Goal: Contribute content

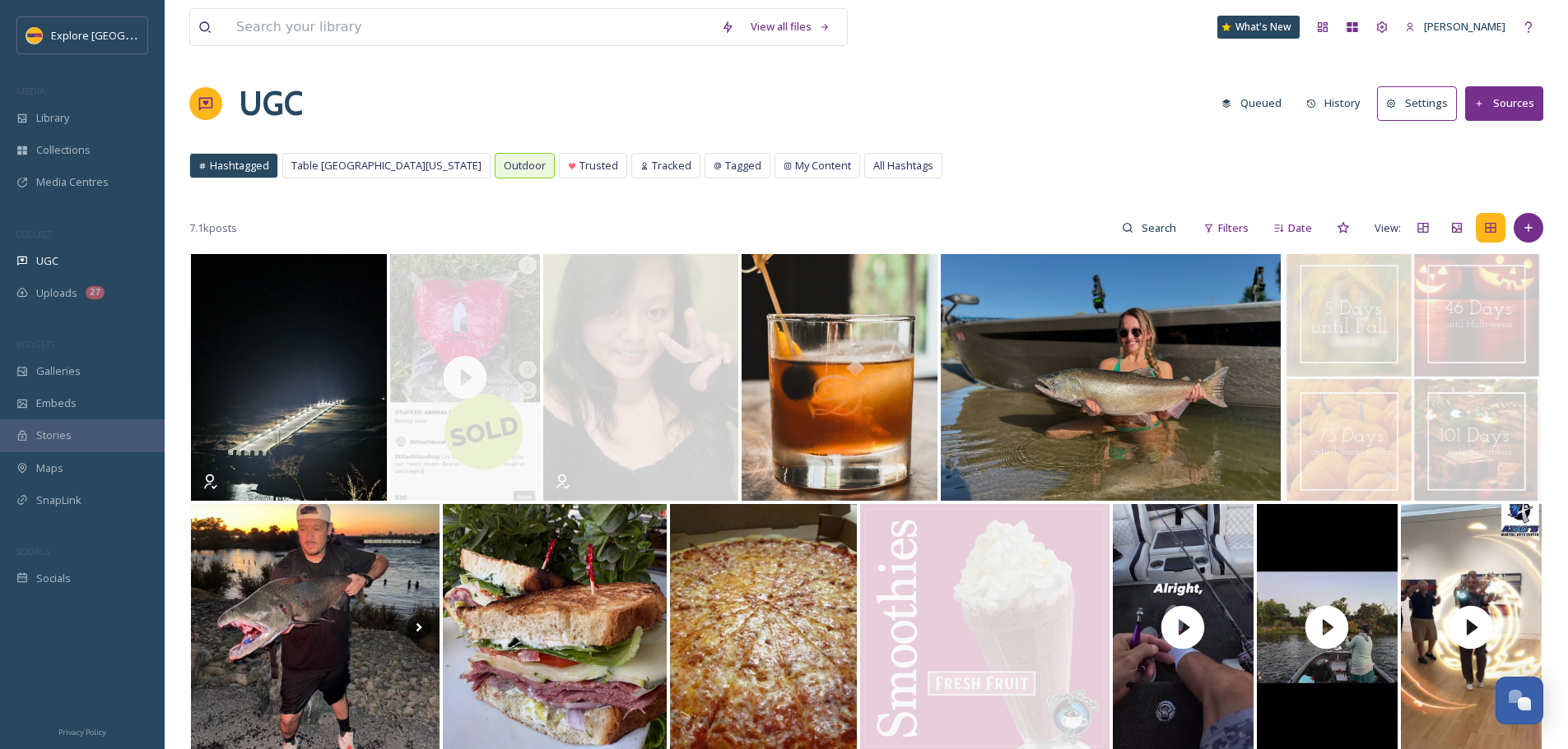
scroll to position [658, 0]
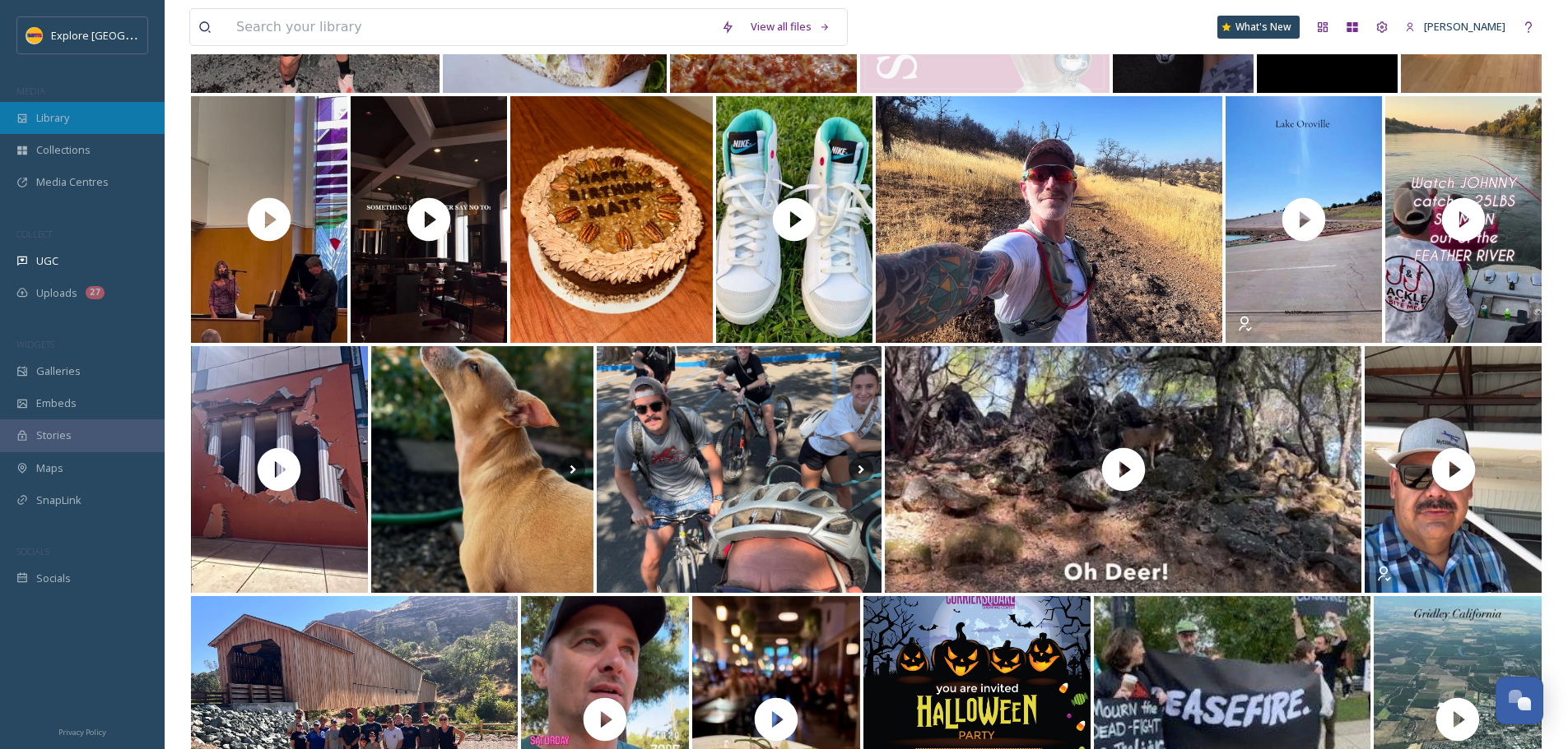
click at [87, 121] on div "Library" at bounding box center [82, 118] width 165 height 32
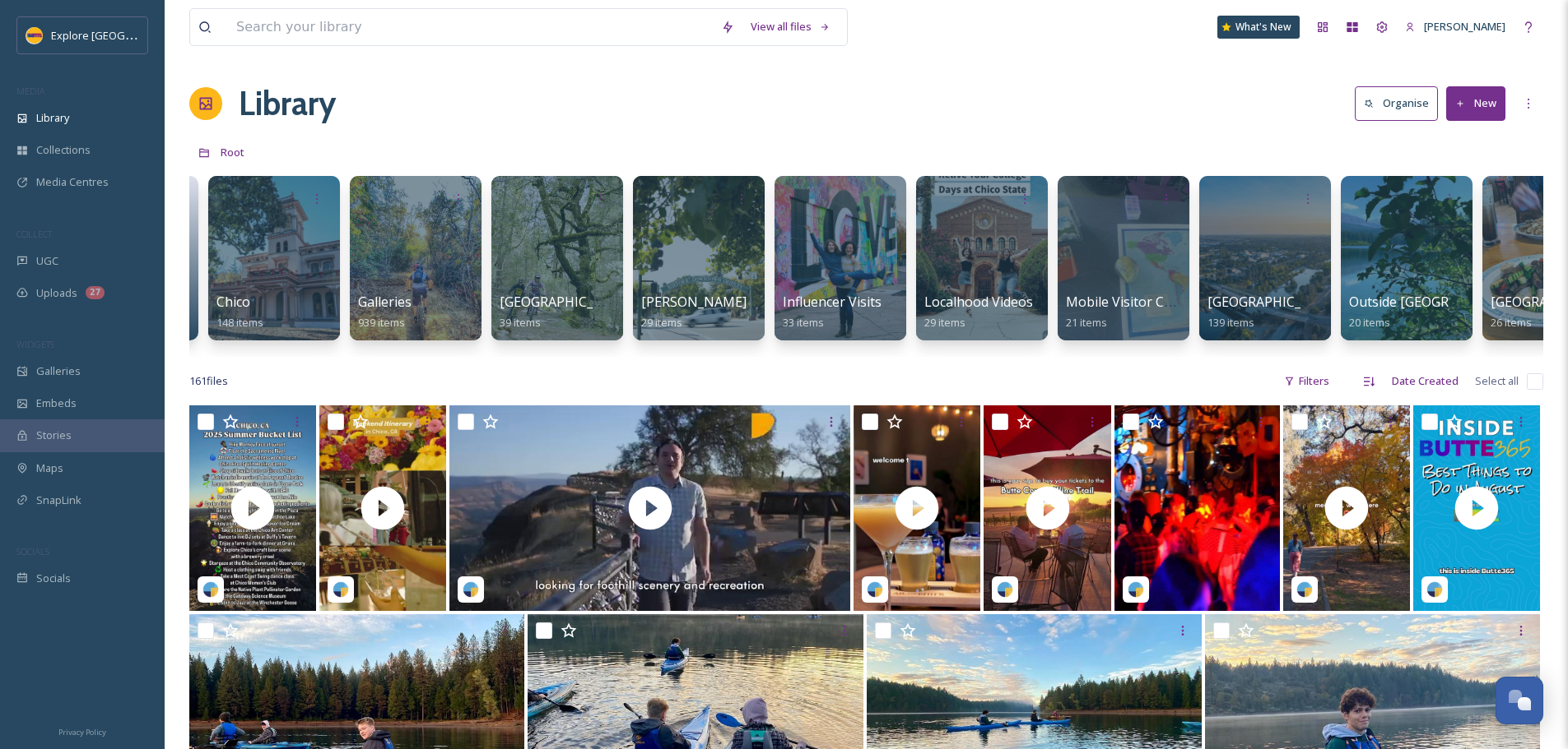
scroll to position [0, 594]
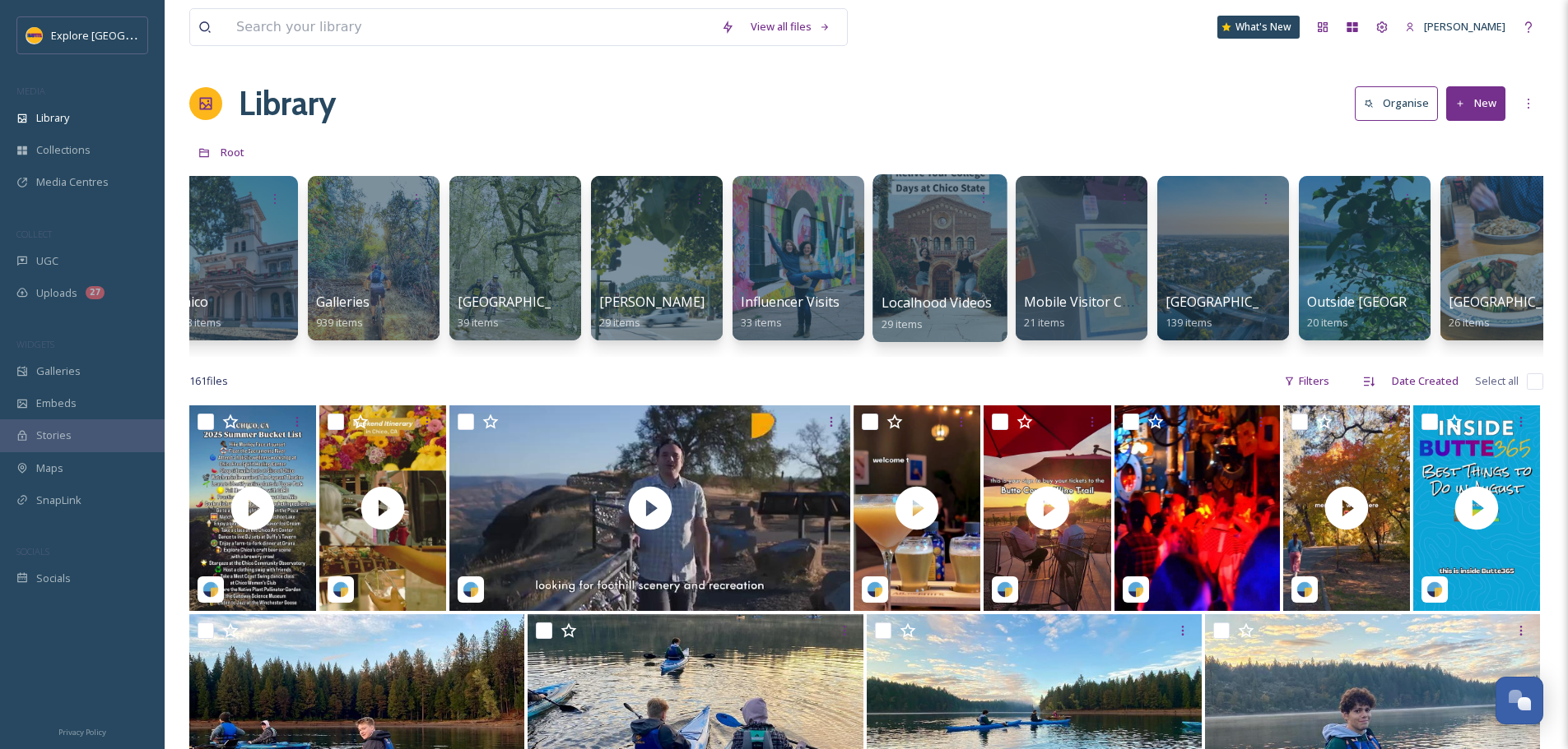
click at [915, 299] on span "Localhood Videos" at bounding box center [936, 303] width 111 height 18
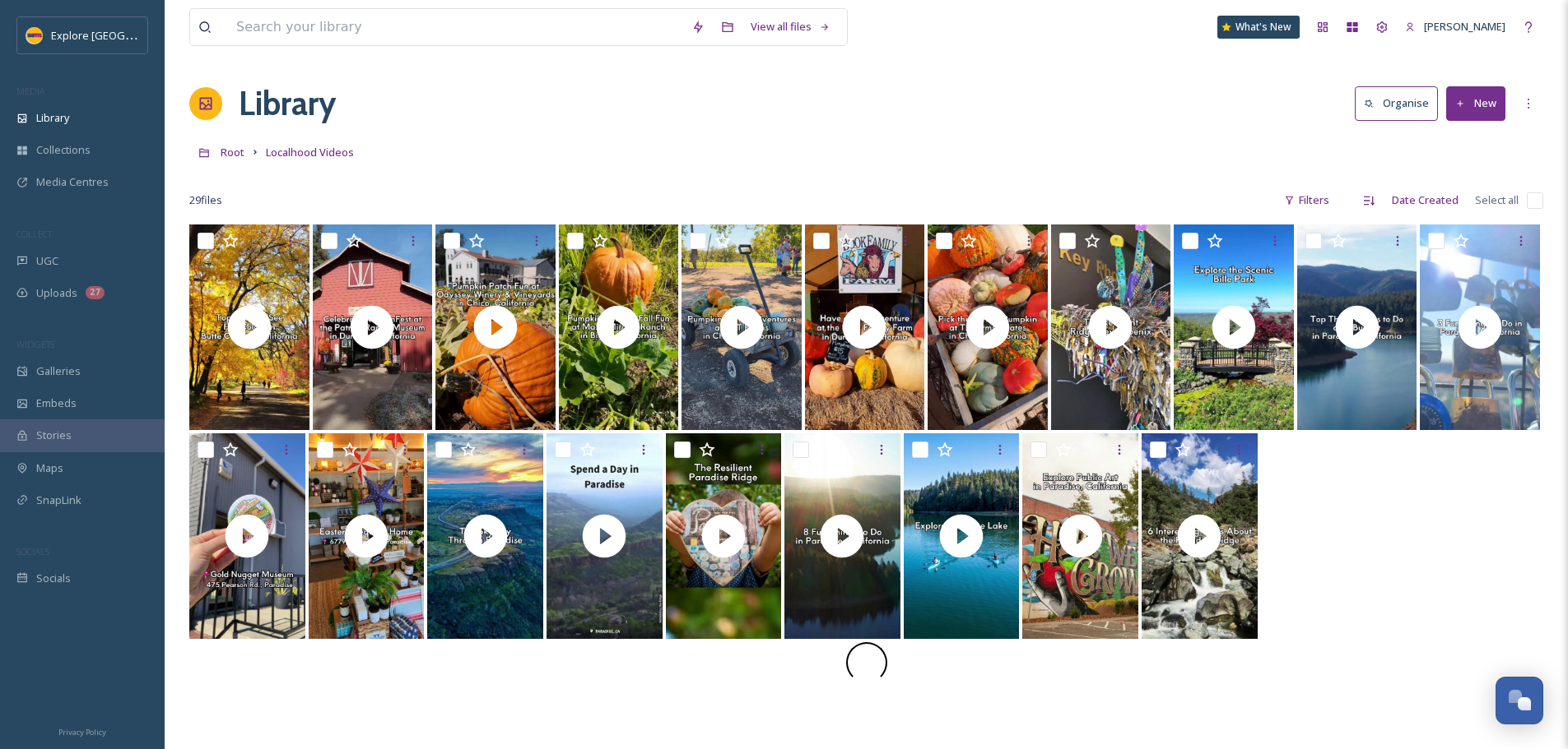
click at [1469, 106] on button "New" at bounding box center [1475, 103] width 59 height 34
click at [1460, 147] on span "File Upload" at bounding box center [1468, 142] width 54 height 16
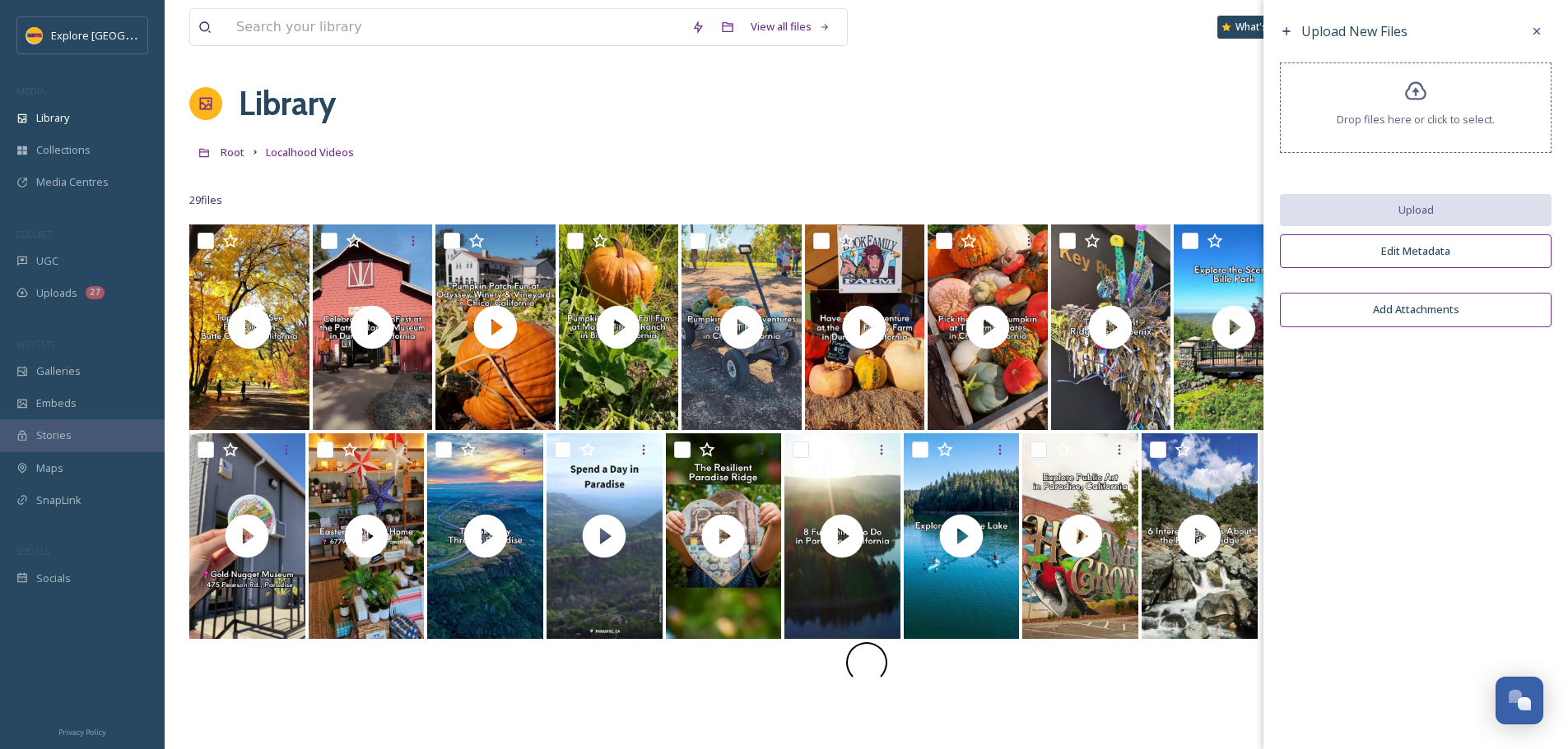
click at [1429, 140] on div "Drop files here or click to select." at bounding box center [1415, 108] width 272 height 90
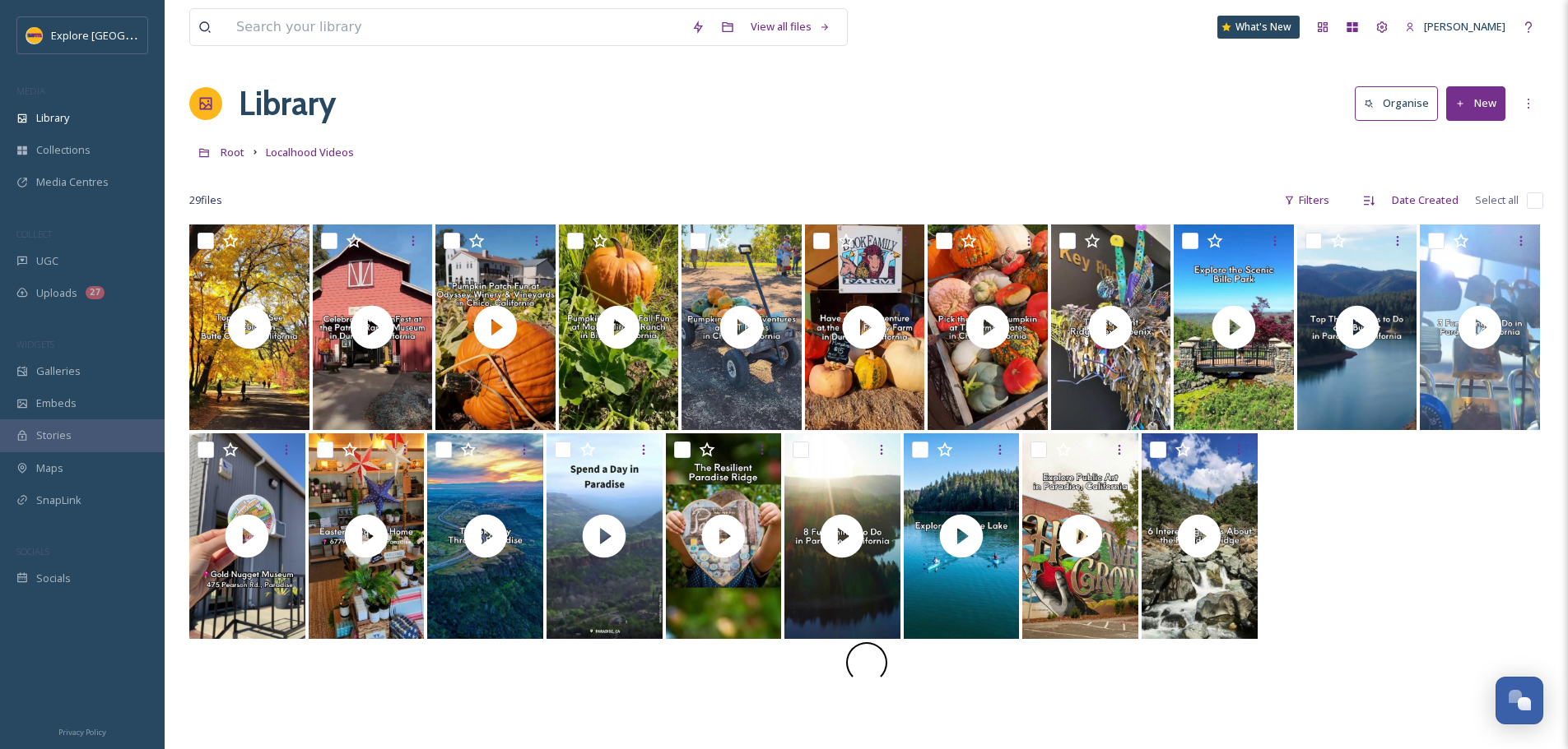
click at [1475, 100] on button "New" at bounding box center [1475, 103] width 59 height 34
click at [1476, 135] on span "File Upload" at bounding box center [1468, 142] width 54 height 16
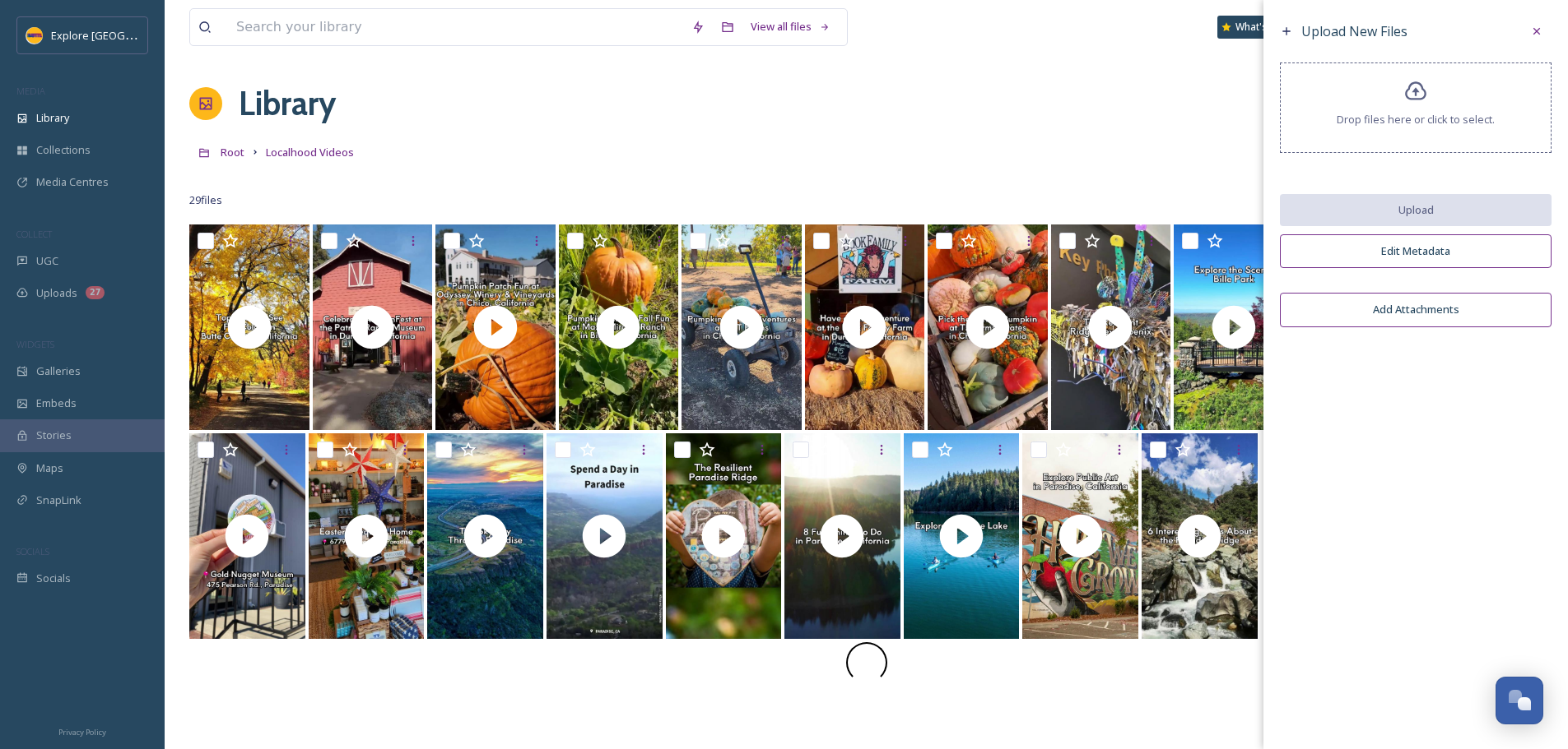
click at [1436, 120] on span "Drop files here or click to select." at bounding box center [1415, 120] width 158 height 16
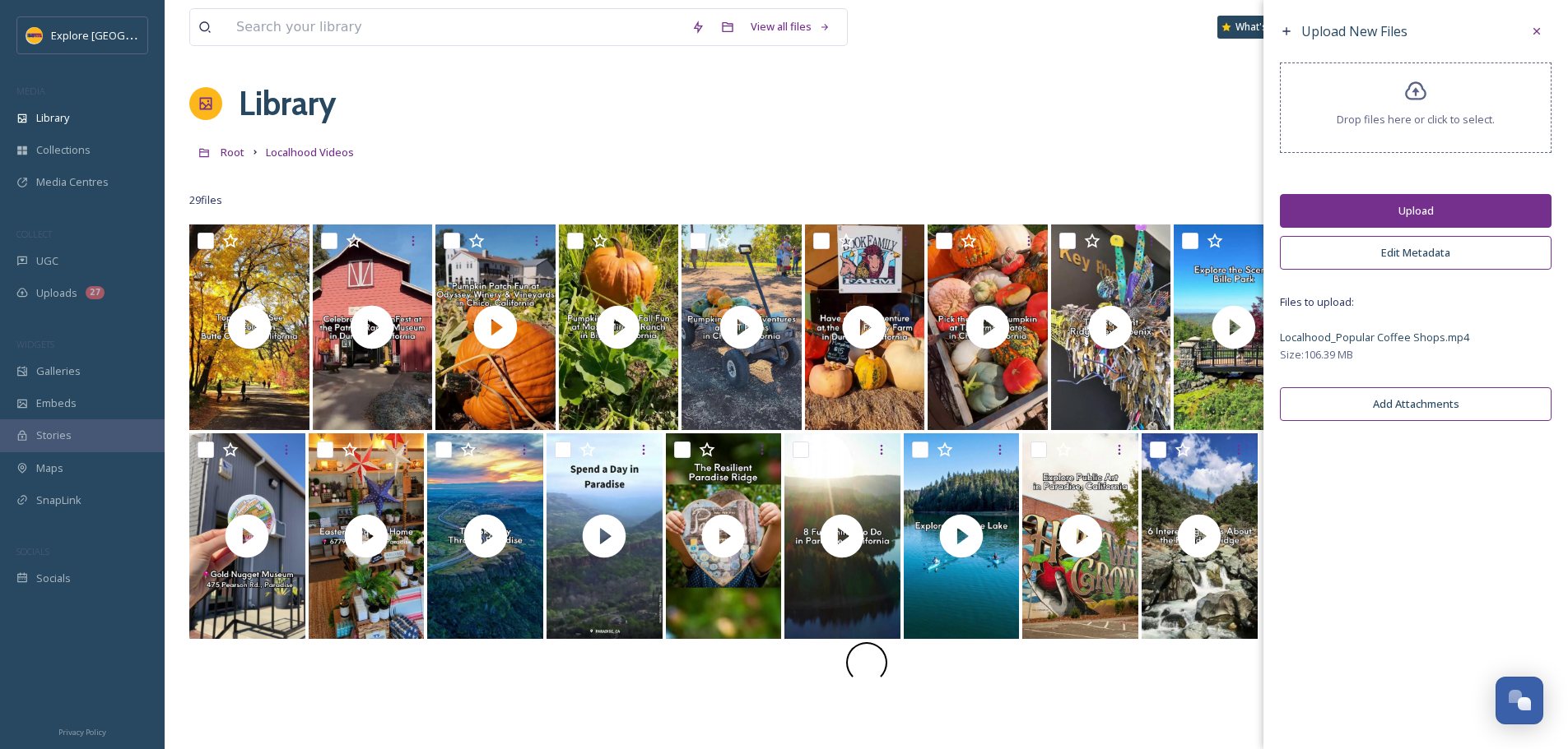
click at [1424, 208] on button "Upload" at bounding box center [1415, 211] width 272 height 34
